Goal: Participate in discussion: Engage in conversation with other users on a specific topic

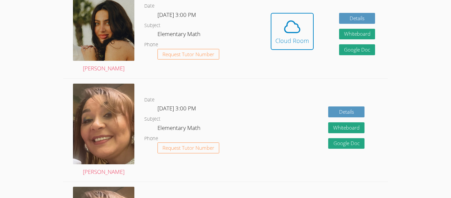
scroll to position [224, 0]
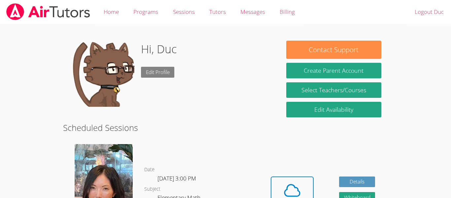
click at [160, 71] on link "Edit Profile" at bounding box center [158, 72] width 34 height 11
click at [107, 57] on img at bounding box center [103, 74] width 66 height 66
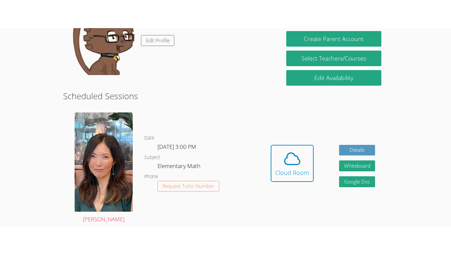
scroll to position [61, 0]
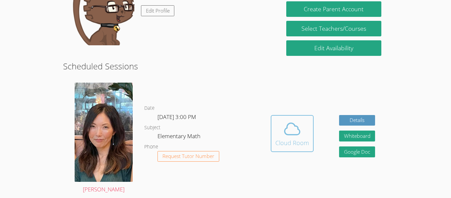
click at [291, 138] on icon at bounding box center [292, 129] width 18 height 18
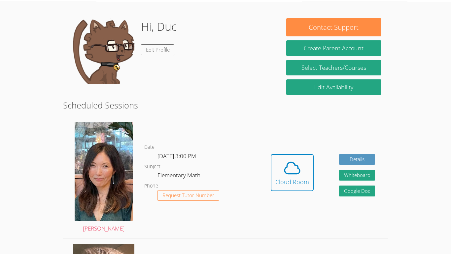
scroll to position [32, 0]
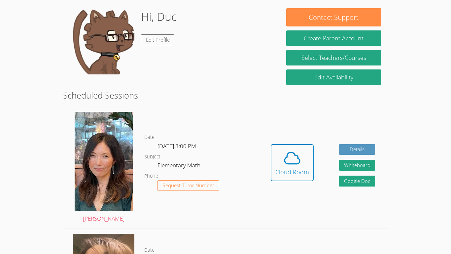
click at [16, 183] on body "Home Programs Sessions Tutors Messages Billing Logout Duc Hi, Duc Edit Profile …" at bounding box center [225, 95] width 451 height 254
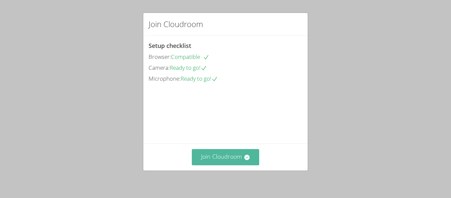
click at [215, 158] on button "Join Cloudroom" at bounding box center [226, 157] width 68 height 16
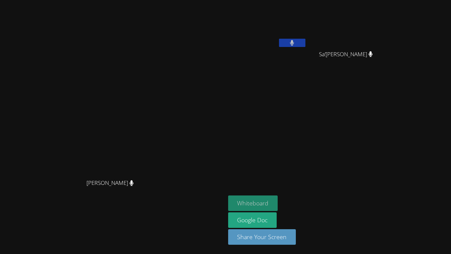
click at [278, 198] on button "Whiteboard" at bounding box center [253, 203] width 50 height 16
click at [228, 195] on button "Whiteboard" at bounding box center [253, 203] width 50 height 16
click at [306, 46] on button at bounding box center [292, 43] width 26 height 8
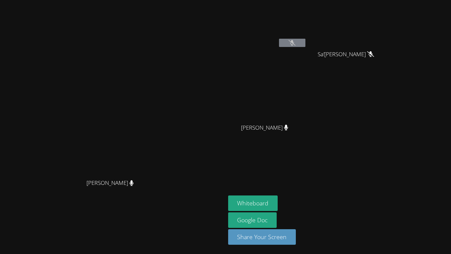
click at [296, 41] on icon at bounding box center [292, 43] width 7 height 6
click at [296, 45] on icon at bounding box center [292, 43] width 7 height 6
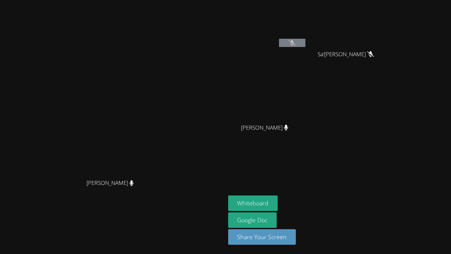
click at [296, 45] on icon at bounding box center [292, 43] width 7 height 6
click at [307, 35] on video at bounding box center [267, 25] width 79 height 44
click at [306, 39] on button at bounding box center [292, 43] width 26 height 8
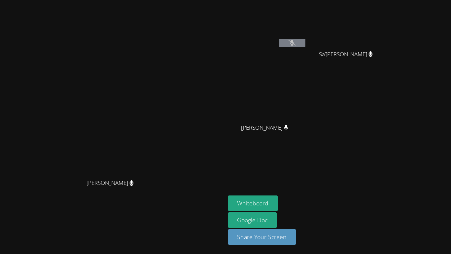
click at [296, 41] on icon at bounding box center [292, 43] width 7 height 6
click at [296, 42] on icon at bounding box center [292, 43] width 7 height 6
click at [306, 40] on button at bounding box center [292, 43] width 26 height 8
click at [388, 6] on video at bounding box center [349, 25] width 79 height 44
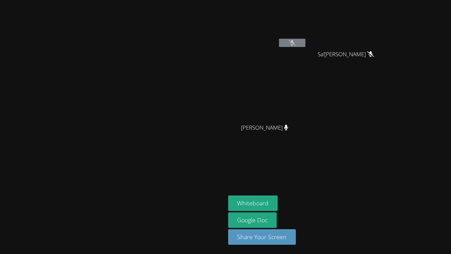
click at [379, 19] on video at bounding box center [349, 25] width 79 height 44
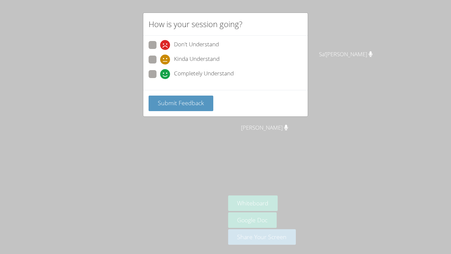
click at [160, 79] on span at bounding box center [160, 79] width 0 height 0
click at [160, 76] on input "Completely Understand" at bounding box center [163, 73] width 6 height 6
radio input "true"
click at [160, 64] on span at bounding box center [160, 64] width 0 height 0
click at [160, 61] on input "Kinda Understand" at bounding box center [163, 58] width 6 height 6
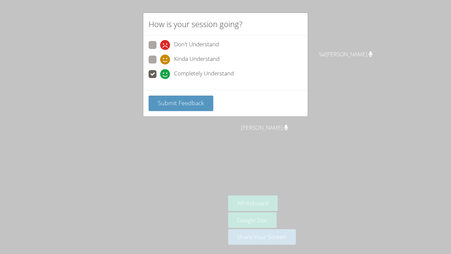
radio input "true"
click at [163, 97] on button "Submit Feedback" at bounding box center [181, 103] width 65 height 16
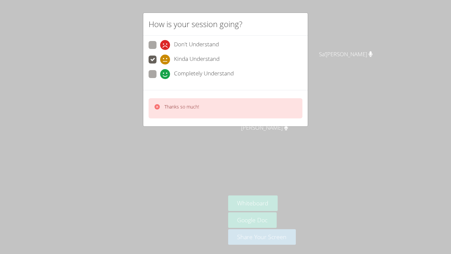
click at [160, 79] on span at bounding box center [160, 79] width 0 height 0
click at [160, 75] on input "Completely Understand" at bounding box center [163, 73] width 6 height 6
radio input "true"
click at [157, 109] on icon at bounding box center [157, 106] width 7 height 7
